Goal: Information Seeking & Learning: Check status

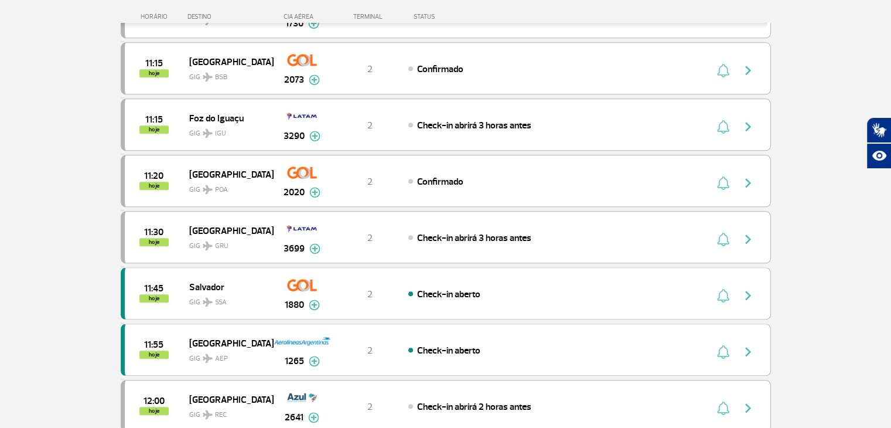
scroll to position [1172, 0]
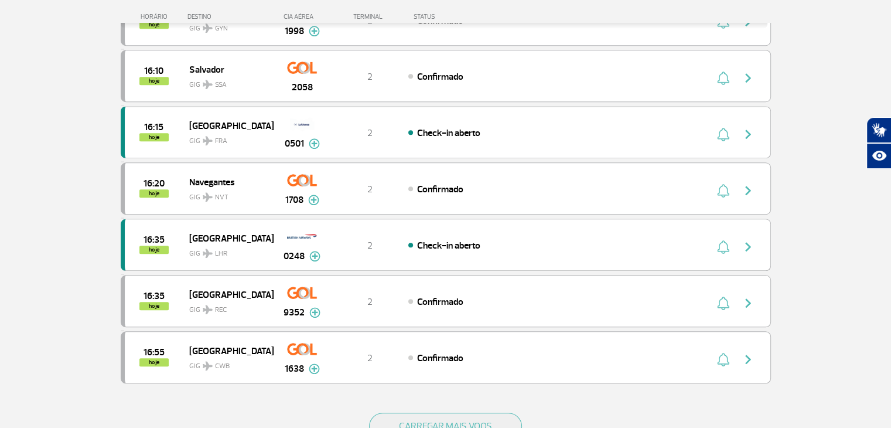
scroll to position [996, 0]
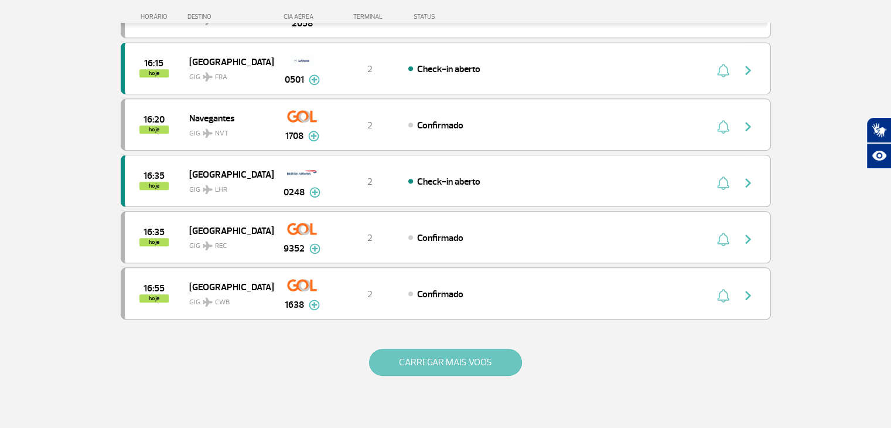
click at [479, 356] on button "CARREGAR MAIS VOOS" at bounding box center [445, 362] width 153 height 27
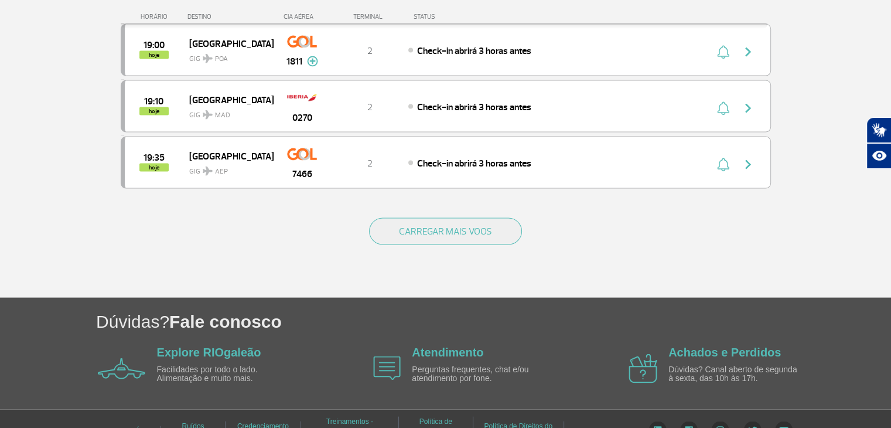
scroll to position [2257, 0]
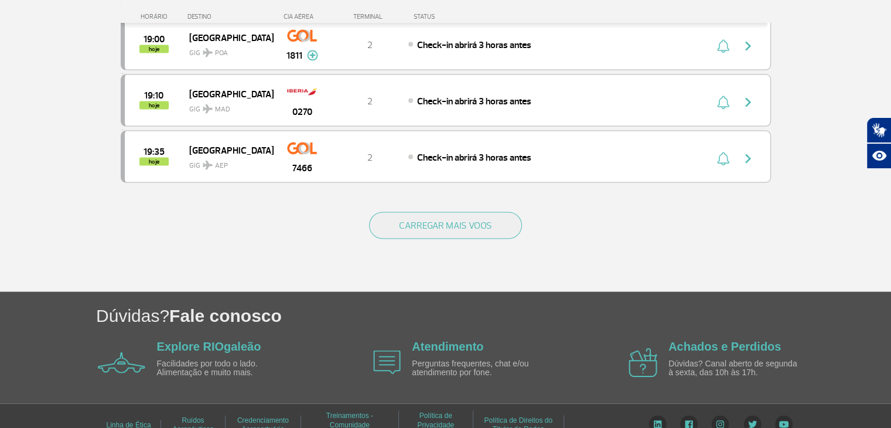
click at [418, 223] on div "CARREGAR MAIS VOOS" at bounding box center [446, 244] width 650 height 94
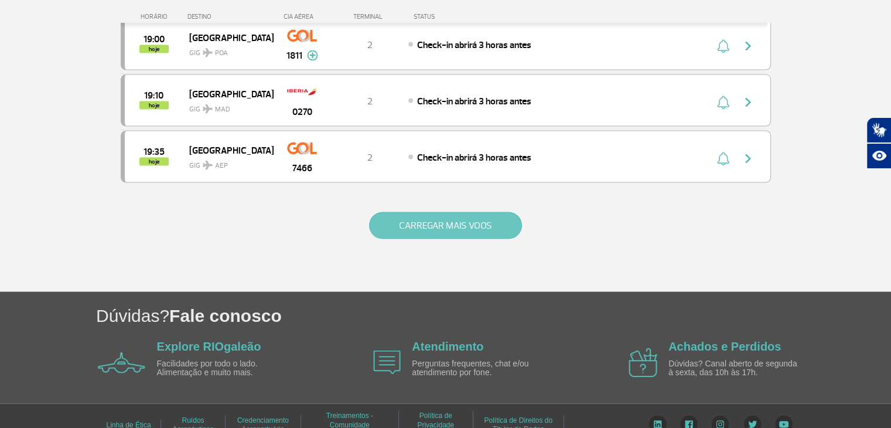
click at [412, 218] on button "CARREGAR MAIS VOOS" at bounding box center [445, 225] width 153 height 27
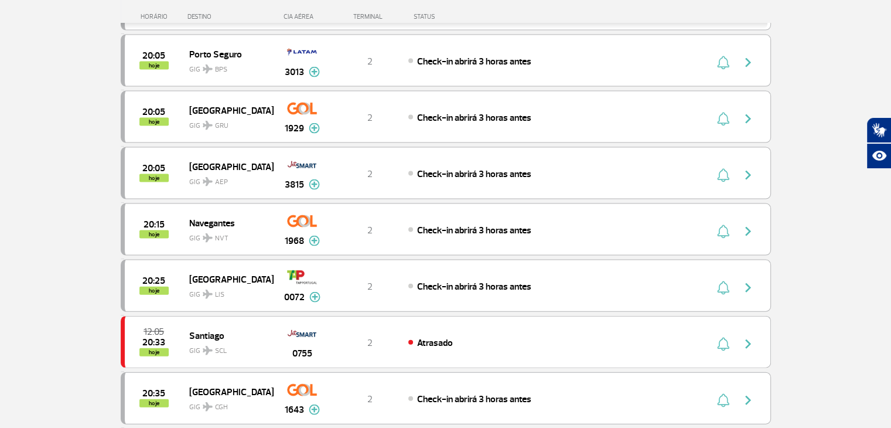
scroll to position [2550, 0]
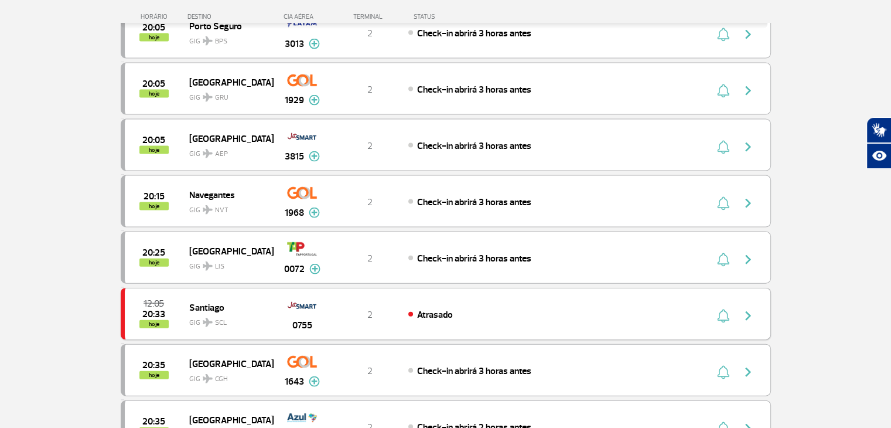
click at [746, 309] on img "button" at bounding box center [748, 316] width 14 height 14
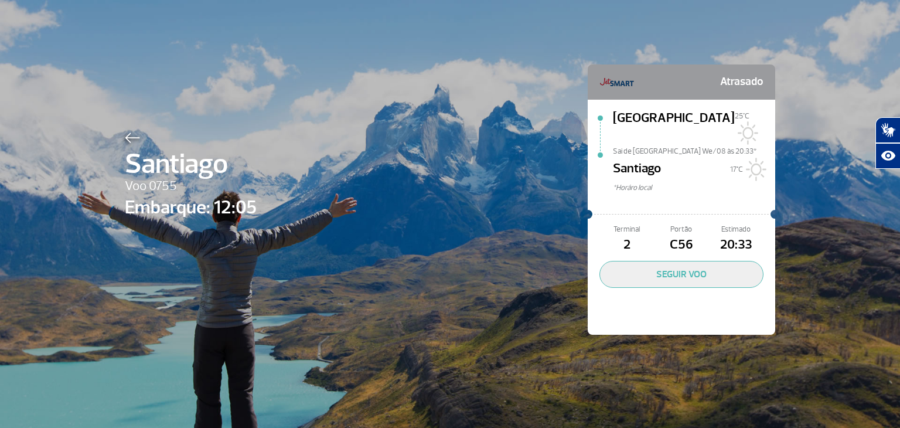
click at [127, 136] on img at bounding box center [132, 137] width 15 height 11
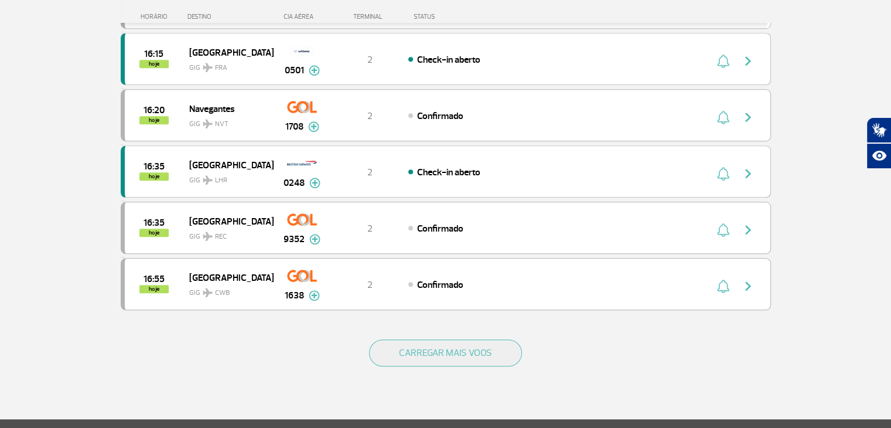
scroll to position [1054, 0]
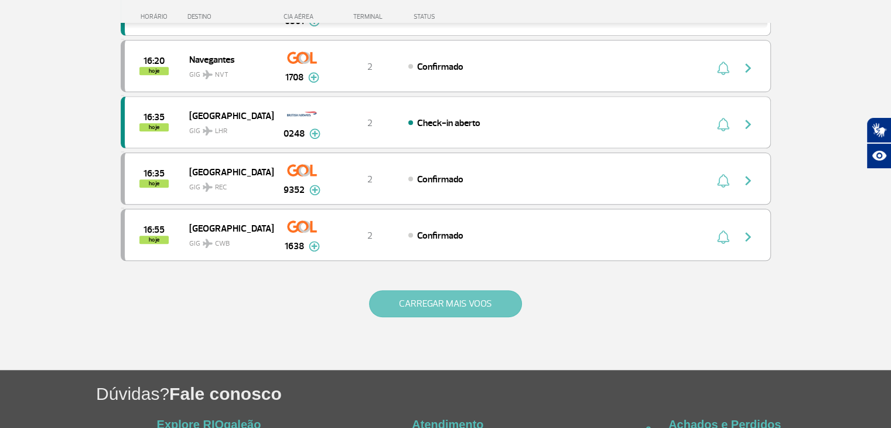
click at [435, 290] on button "CARREGAR MAIS VOOS" at bounding box center [445, 303] width 153 height 27
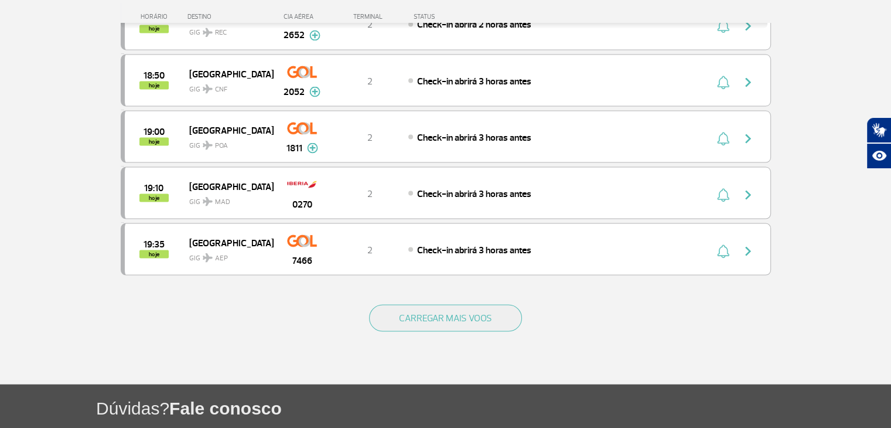
scroll to position [2167, 0]
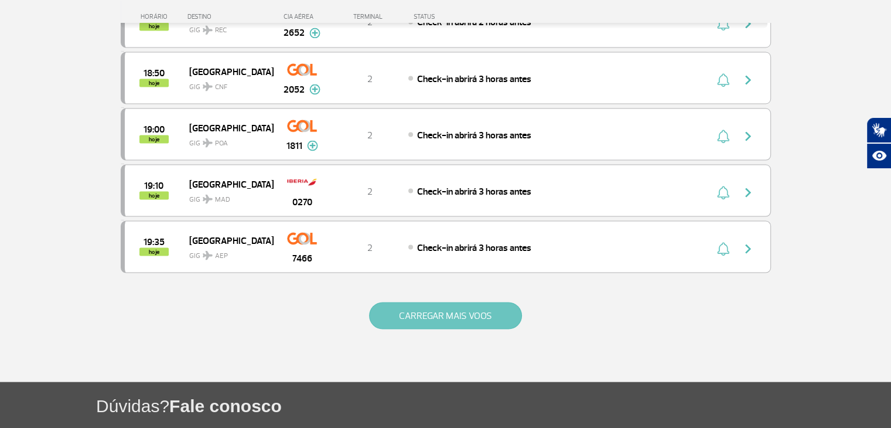
click at [407, 302] on button "CARREGAR MAIS VOOS" at bounding box center [445, 315] width 153 height 27
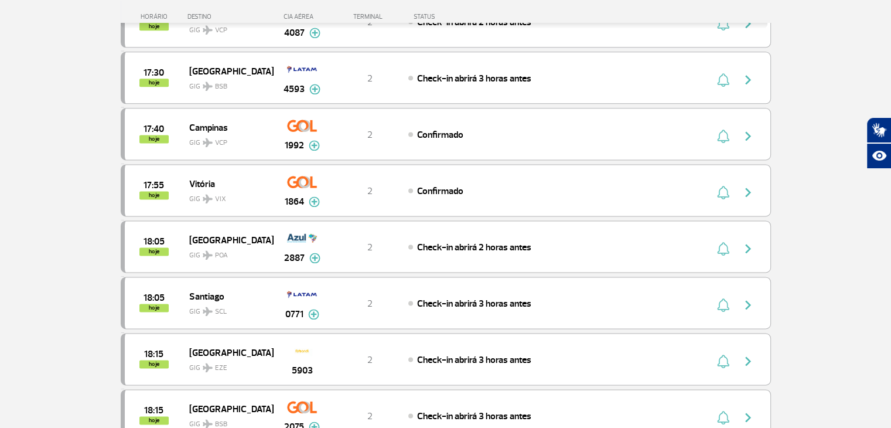
scroll to position [0, 0]
